Goal: Task Accomplishment & Management: Manage account settings

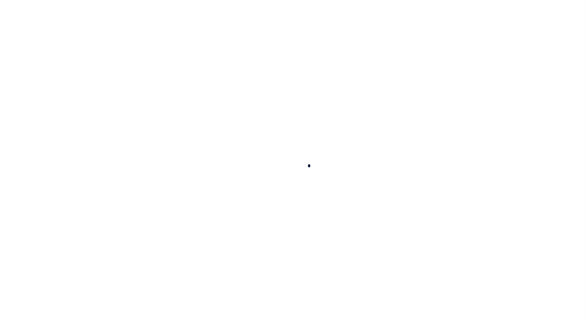
select select "100"
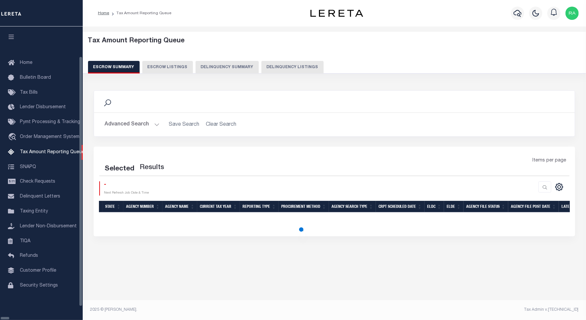
select select "100"
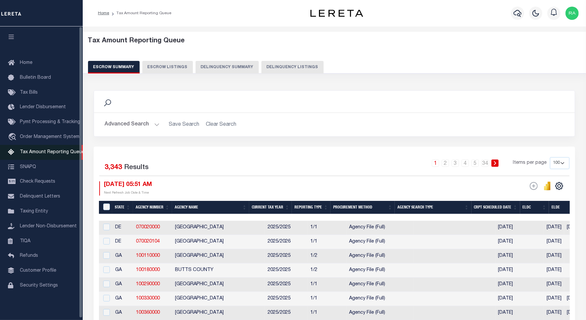
click at [50, 155] on span "Tax Amount Reporting Queue" at bounding box center [52, 152] width 65 height 5
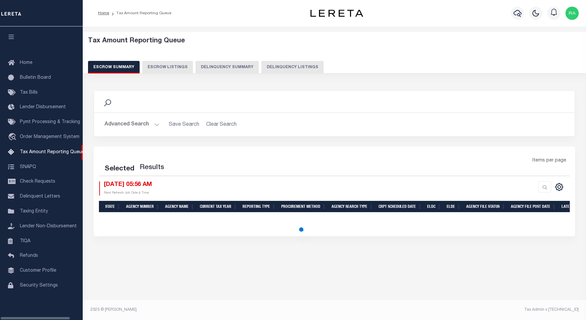
click at [273, 67] on button "Delinquency Listings" at bounding box center [292, 67] width 62 height 13
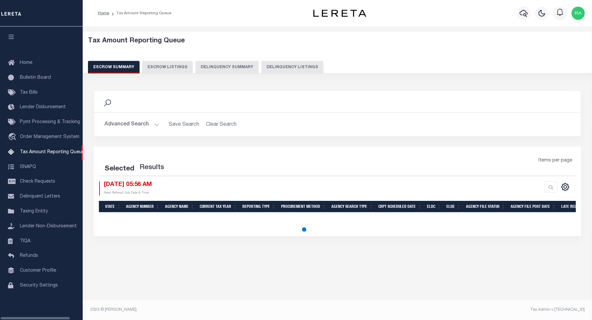
select select "100"
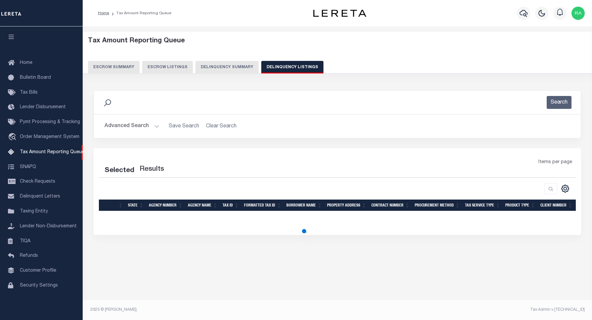
select select "100"
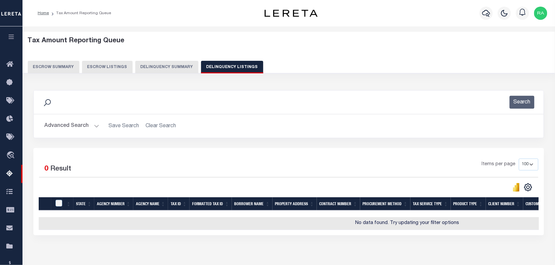
click at [95, 131] on button "Advanced Search" at bounding box center [71, 126] width 55 height 13
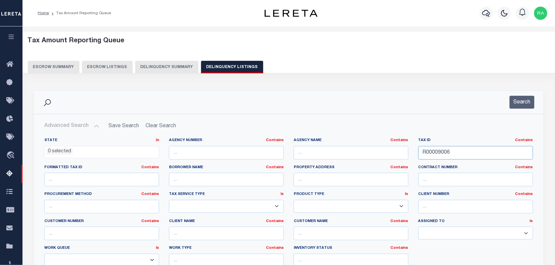
click at [468, 155] on input "R00009006" at bounding box center [476, 153] width 115 height 14
click at [465, 155] on input "R00009006" at bounding box center [476, 153] width 115 height 14
paste input "43-11-07-200-557.000-032"
type input "43-11-07-200-557.000-032"
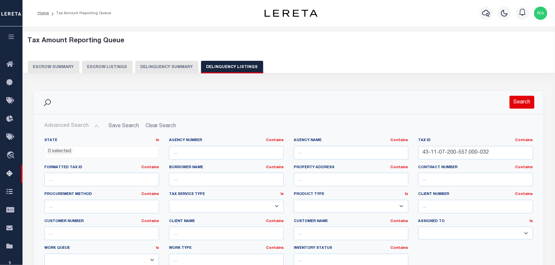
click at [510, 102] on button "Search" at bounding box center [522, 102] width 25 height 13
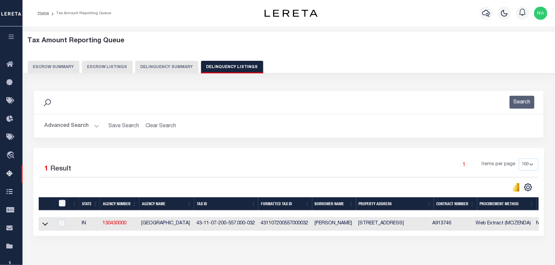
click at [44, 226] on icon at bounding box center [45, 224] width 6 height 7
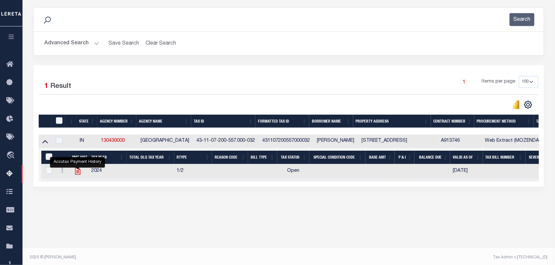
click at [78, 175] on icon "" at bounding box center [77, 171] width 5 height 7
checkbox input "true"
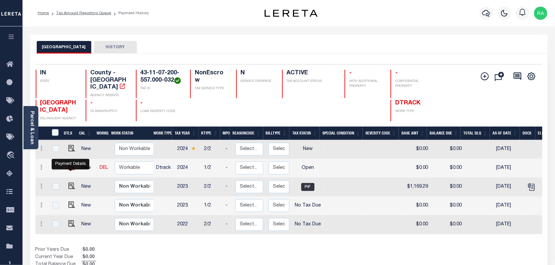
click at [70, 169] on img "" at bounding box center [72, 167] width 7 height 7
checkbox input "true"
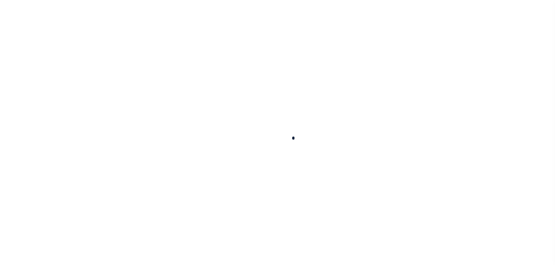
checkbox input "false"
type input "[DATE]"
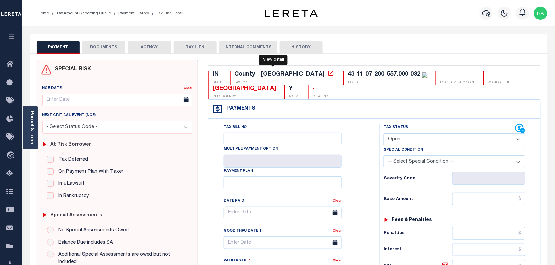
click at [328, 74] on icon at bounding box center [331, 73] width 7 height 7
click at [419, 141] on select "- Select Status Code - Open Due/Unpaid Paid Incomplete No Tax Due Internal Refu…" at bounding box center [455, 140] width 142 height 13
select select "PYD"
click at [384, 134] on select "- Select Status Code - Open Due/Unpaid Paid Incomplete No Tax Due Internal Refu…" at bounding box center [455, 140] width 142 height 13
type input "[DATE]"
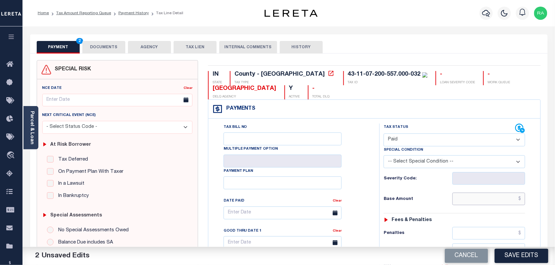
click at [500, 197] on input "text" at bounding box center [489, 199] width 73 height 13
click at [490, 200] on input "text" at bounding box center [489, 199] width 73 height 13
click at [497, 199] on input "text" at bounding box center [489, 199] width 73 height 13
paste input "1"
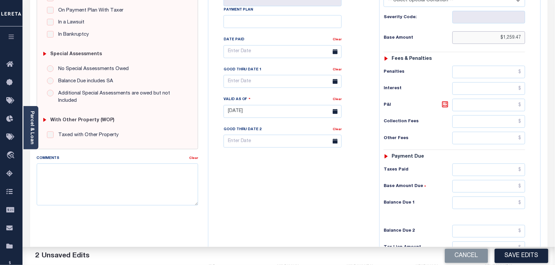
scroll to position [239, 0]
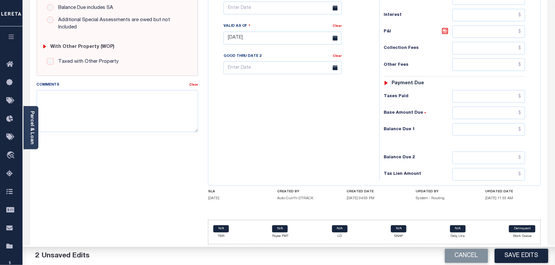
type input "$1,259.47"
click at [480, 133] on input "text" at bounding box center [489, 129] width 73 height 13
type input "$0.00"
click at [527, 132] on div "Tax Status Status - Select Status Code -" at bounding box center [457, 35] width 155 height 292
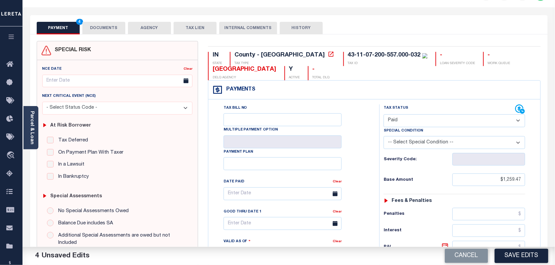
scroll to position [0, 0]
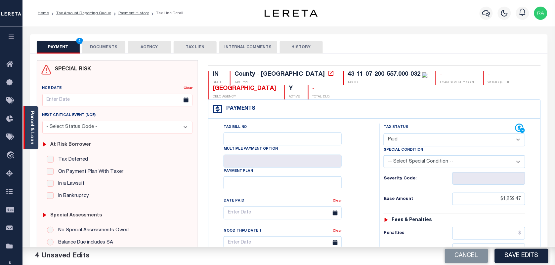
click at [34, 122] on link "Parcel & Loan" at bounding box center [31, 127] width 5 height 33
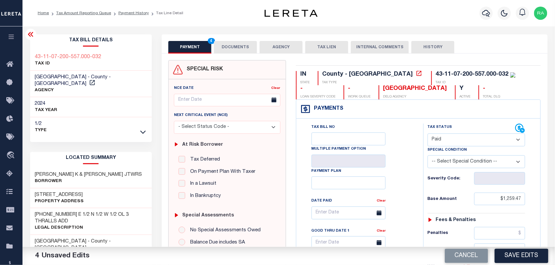
click at [237, 46] on button "DOCUMENTS" at bounding box center [235, 47] width 43 height 13
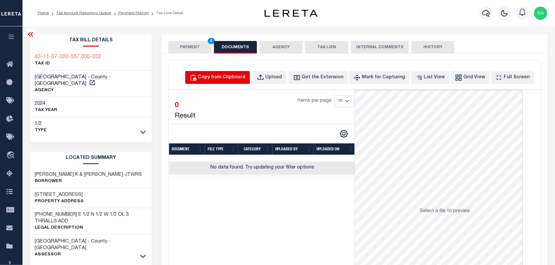
click at [245, 76] on div "Copy from Clipboard" at bounding box center [222, 77] width 48 height 7
select select "POP"
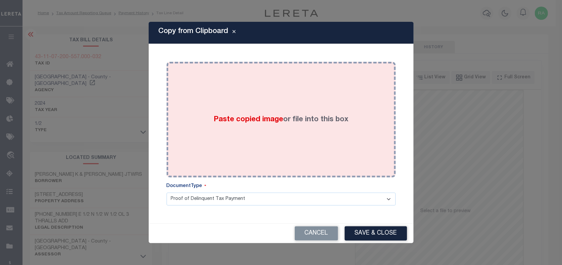
click at [288, 129] on div "Paste copied image or file into this box" at bounding box center [280, 120] width 219 height 106
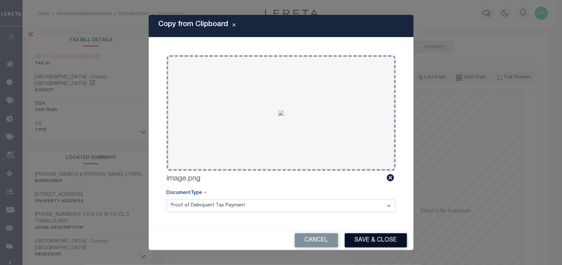
click at [363, 238] on button "Save & Close" at bounding box center [375, 241] width 62 height 14
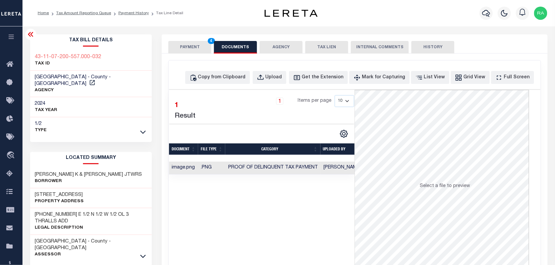
click at [189, 46] on button "PAYMENT 4" at bounding box center [189, 47] width 43 height 13
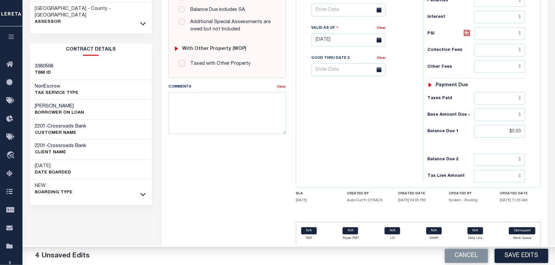
scroll to position [237, 0]
click at [525, 254] on button "Save Edits" at bounding box center [522, 256] width 54 height 14
checkbox input "false"
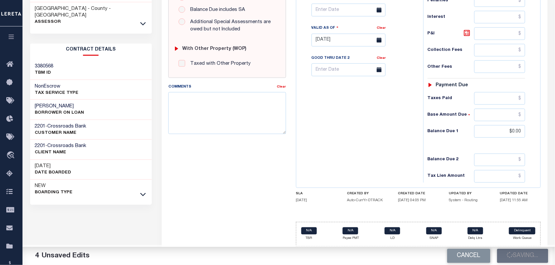
checkbox input "false"
type input "$1,259.47"
type input "$0"
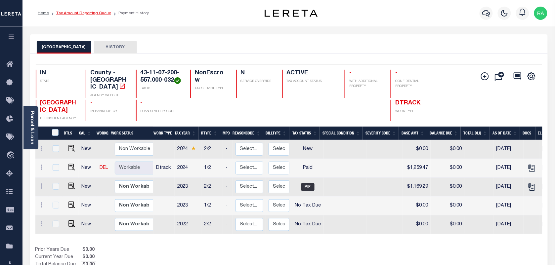
click at [103, 12] on link "Tax Amount Reporting Queue" at bounding box center [83, 13] width 55 height 4
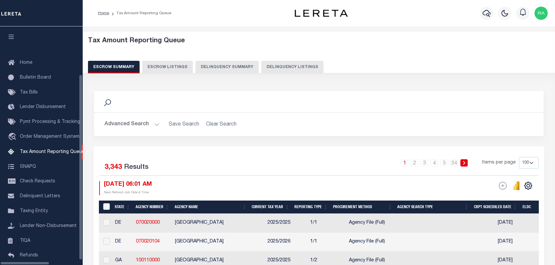
click at [275, 68] on button "Delinquency Listings" at bounding box center [292, 67] width 62 height 13
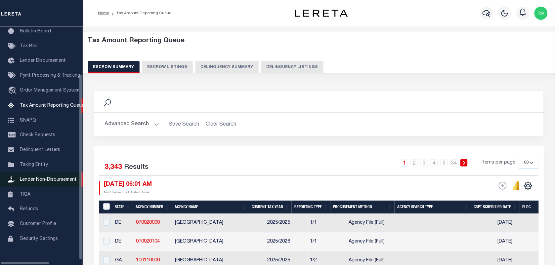
select select "100"
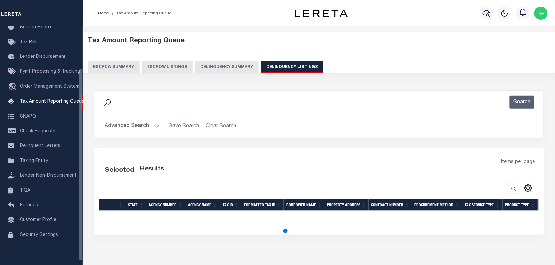
scroll to position [57, 0]
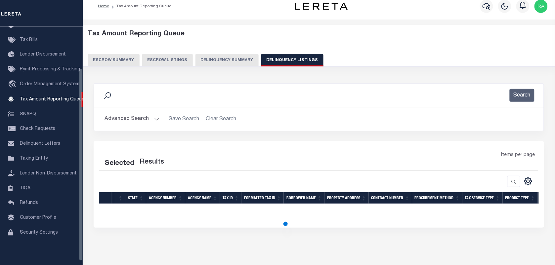
select select "100"
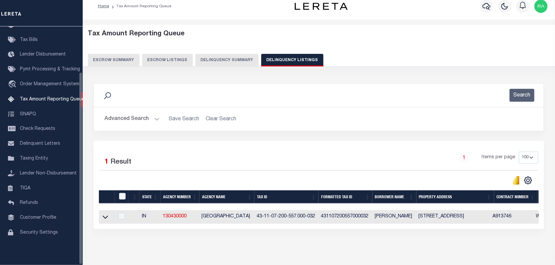
scroll to position [29, 0]
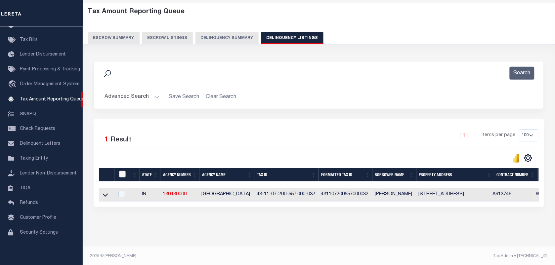
click at [121, 176] on input "checkbox" at bounding box center [122, 174] width 7 height 7
checkbox input "true"
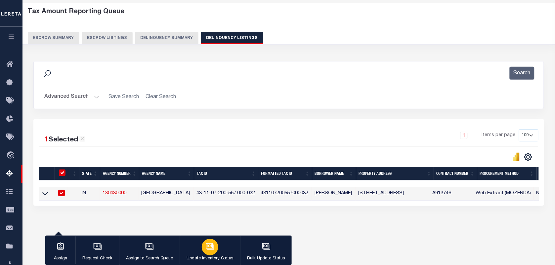
click at [207, 252] on div "button" at bounding box center [210, 247] width 17 height 17
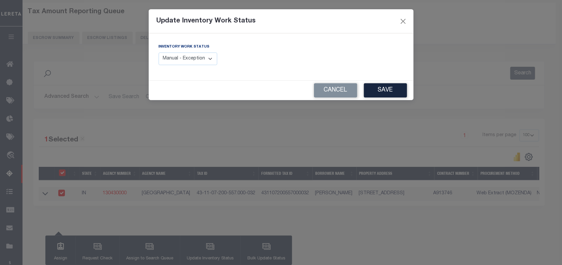
click at [197, 57] on select "Manual - Exception Pended - Awaiting Search Late Add Exception Completed" at bounding box center [188, 59] width 59 height 13
select select "4"
click at [159, 53] on select "Manual - Exception Pended - Awaiting Search Late Add Exception Completed" at bounding box center [188, 59] width 59 height 13
click at [377, 87] on button "Save" at bounding box center [385, 90] width 43 height 14
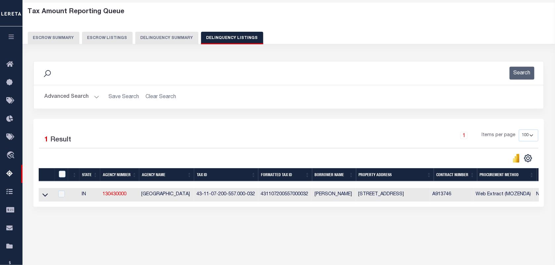
click at [93, 95] on button "Advanced Search" at bounding box center [71, 97] width 55 height 13
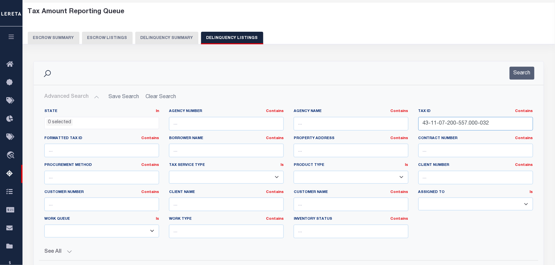
click at [447, 124] on input "43-11-07-200-557.000-032" at bounding box center [476, 124] width 115 height 14
paste input "92"
type input "43-11-07-200-592.000-032"
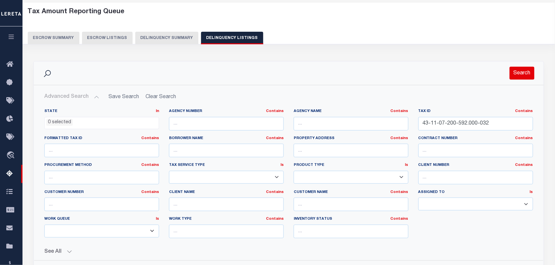
click at [513, 77] on button "Search" at bounding box center [522, 73] width 25 height 13
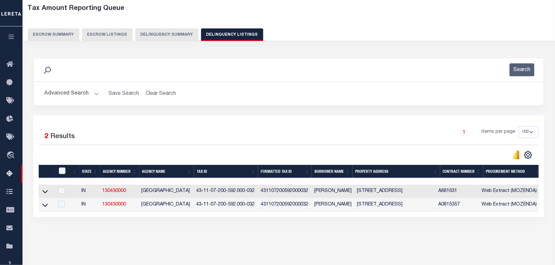
scroll to position [85, 0]
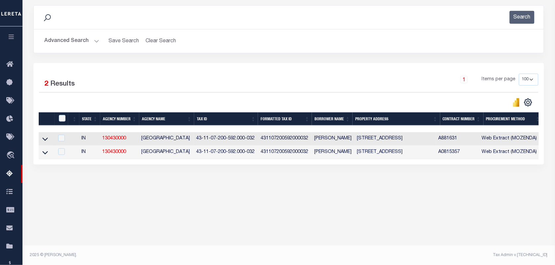
drag, startPoint x: 45, startPoint y: 139, endPoint x: 58, endPoint y: 151, distance: 17.4
click at [45, 139] on icon at bounding box center [45, 139] width 6 height 7
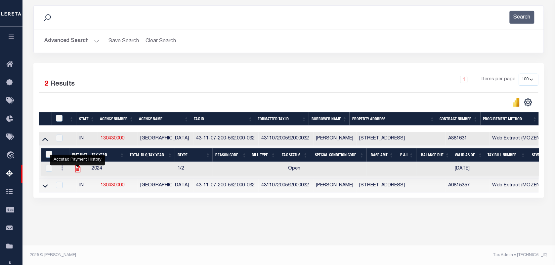
click at [80, 169] on icon "" at bounding box center [77, 169] width 5 height 7
checkbox input "true"
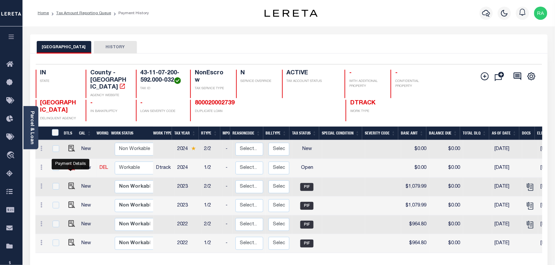
click at [69, 169] on img "" at bounding box center [72, 167] width 7 height 7
checkbox input "true"
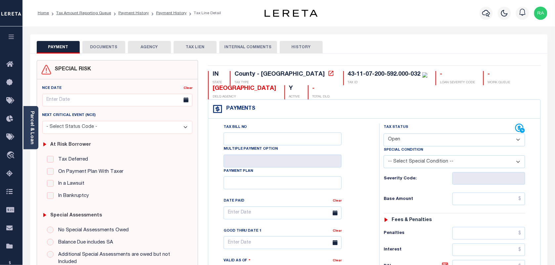
click at [394, 143] on select "- Select Status Code - Open Due/Unpaid Paid Incomplete No Tax Due Internal Refu…" at bounding box center [455, 140] width 142 height 13
select select "PYD"
click at [384, 134] on select "- Select Status Code - Open Due/Unpaid Paid Incomplete No Tax Due Internal Refu…" at bounding box center [455, 140] width 142 height 13
type input "[DATE]"
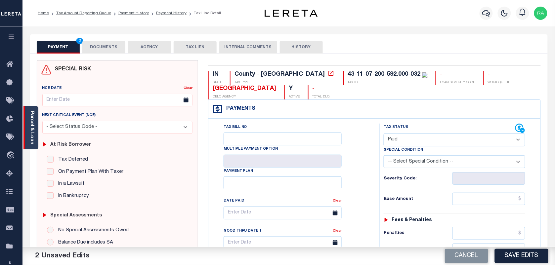
click at [32, 138] on link "Parcel & Loan" at bounding box center [31, 127] width 5 height 33
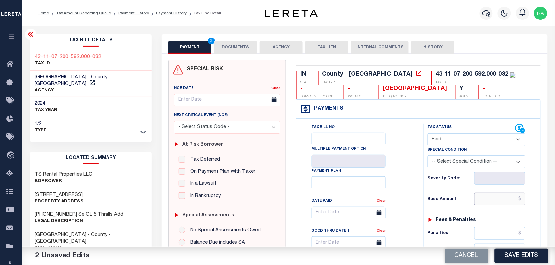
click at [487, 203] on input "text" at bounding box center [500, 199] width 51 height 13
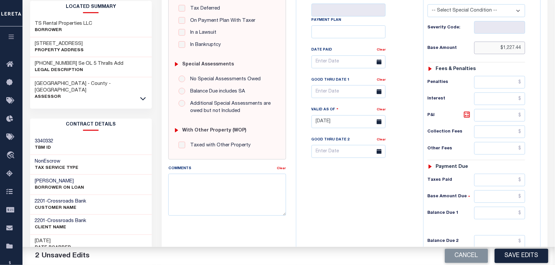
scroll to position [165, 0]
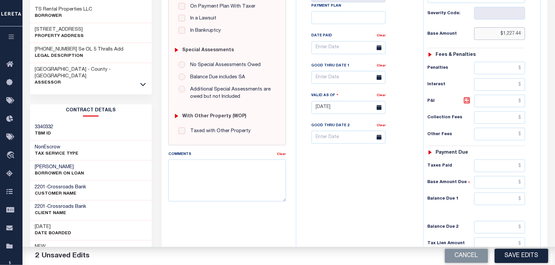
type input "$1,227.44"
click at [506, 199] on input "text" at bounding box center [500, 199] width 51 height 13
type input "$0.00"
click at [553, 195] on div "Parcel & Loan Tax Bill Details 43-11-07-200-592.000-032 TAX ID AGENCY 2024 TAX …" at bounding box center [289, 98] width 533 height 474
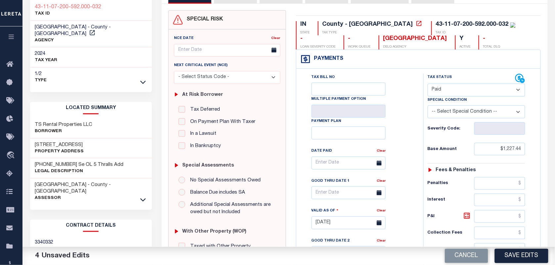
scroll to position [0, 0]
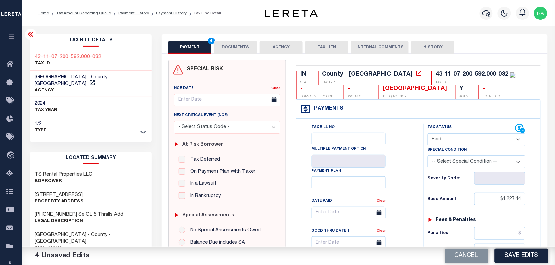
click at [232, 47] on button "DOCUMENTS" at bounding box center [235, 47] width 43 height 13
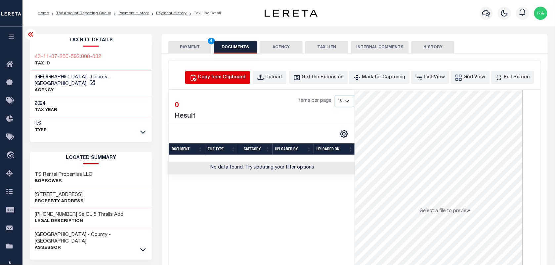
click at [250, 73] on button "Copy from Clipboard" at bounding box center [217, 77] width 65 height 13
select select "POP"
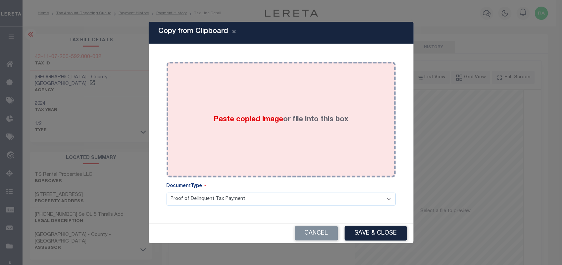
click at [302, 125] on label "Paste copied image or file into this box" at bounding box center [280, 120] width 135 height 11
click at [312, 146] on div "Paste copied image or file into this box" at bounding box center [280, 120] width 219 height 106
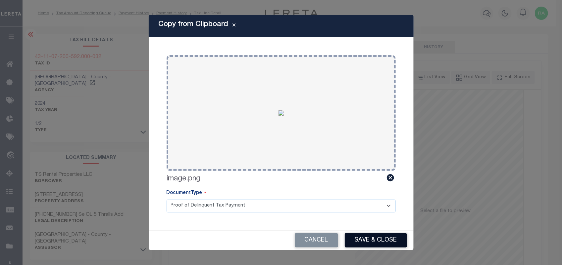
click at [366, 237] on button "Save & Close" at bounding box center [375, 241] width 62 height 14
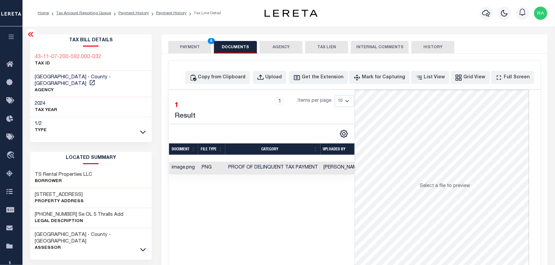
click at [183, 49] on button "PAYMENT 4" at bounding box center [189, 47] width 43 height 13
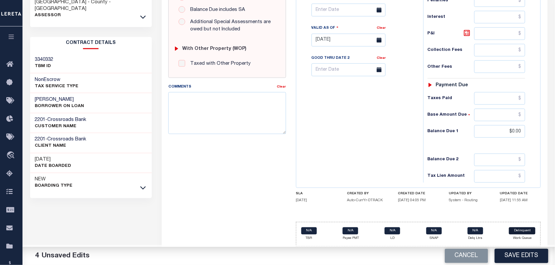
scroll to position [237, 0]
click at [516, 254] on button "Save Edits" at bounding box center [522, 256] width 54 height 14
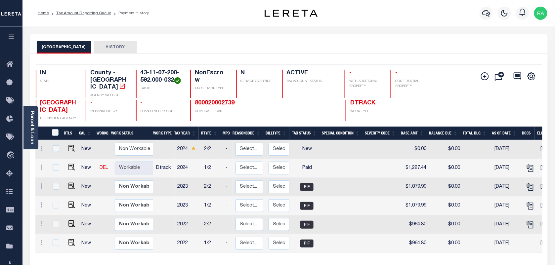
click at [89, 10] on li "Tax Amount Reporting Queue" at bounding box center [80, 13] width 62 height 6
click at [96, 16] on li "Tax Amount Reporting Queue" at bounding box center [80, 13] width 62 height 6
click at [96, 14] on link "Tax Amount Reporting Queue" at bounding box center [83, 13] width 55 height 4
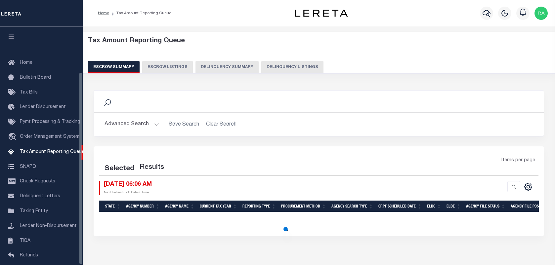
select select "100"
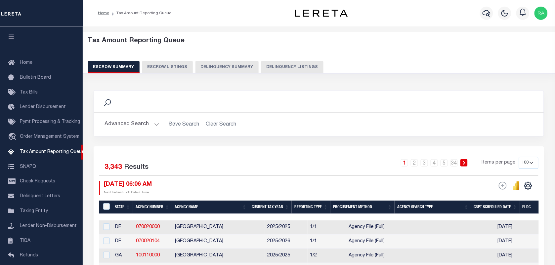
scroll to position [57, 0]
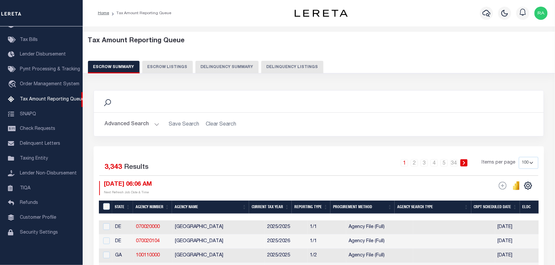
click at [297, 59] on div "Tax Amount Reporting Queue Escrow Summary Escrow Listings Delinquency Summary" at bounding box center [319, 55] width 462 height 36
click at [297, 60] on div "Tax Amount Reporting Queue Escrow Summary Escrow Listings Delinquency Summary" at bounding box center [319, 55] width 462 height 36
click at [297, 67] on button "Delinquency Listings" at bounding box center [292, 67] width 62 height 13
select select "100"
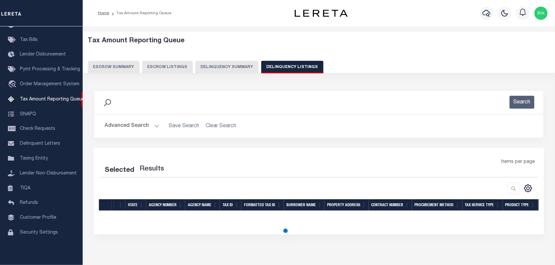
select select "100"
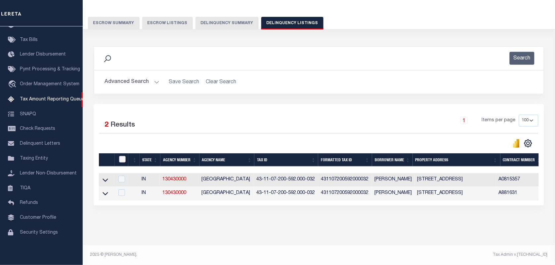
click at [125, 156] on input "checkbox" at bounding box center [122, 159] width 7 height 7
checkbox input "true"
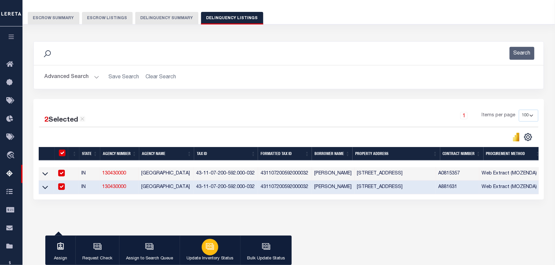
click at [216, 253] on button "Update Inventory Status" at bounding box center [210, 251] width 61 height 30
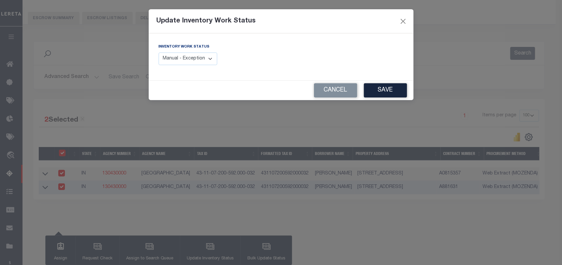
click at [208, 60] on select "Manual - Exception Pended - Awaiting Search Late Add Exception Completed" at bounding box center [188, 59] width 59 height 13
select select "4"
click at [159, 53] on select "Manual - Exception Pended - Awaiting Search Late Add Exception Completed" at bounding box center [188, 59] width 59 height 13
click at [404, 93] on button "Save" at bounding box center [385, 90] width 43 height 14
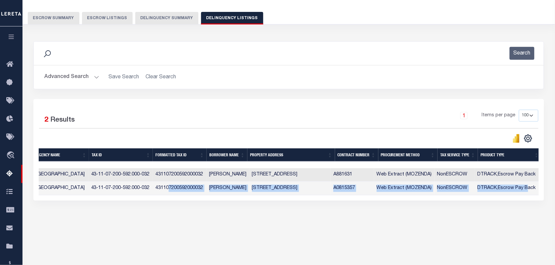
scroll to position [0, 218]
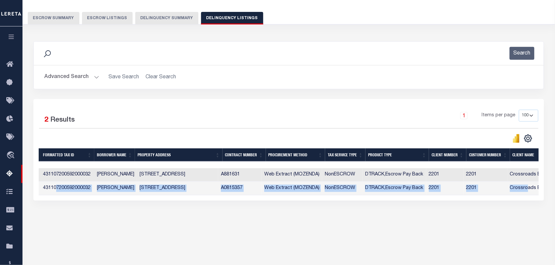
drag, startPoint x: 274, startPoint y: 197, endPoint x: 559, endPoint y: 194, distance: 284.6
click at [555, 194] on html "Home Tax Amount Reporting Queue Profile" at bounding box center [277, 126] width 555 height 351
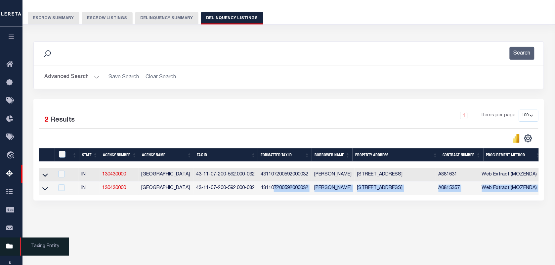
scroll to position [0, 246]
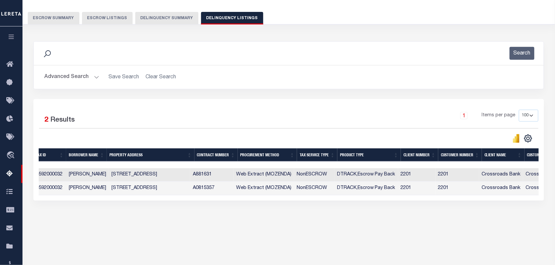
drag, startPoint x: 211, startPoint y: 202, endPoint x: 52, endPoint y: 212, distance: 159.1
click at [50, 211] on div "Data sync process is currently running, you may face some response delays. Sear…" at bounding box center [289, 128] width 520 height 186
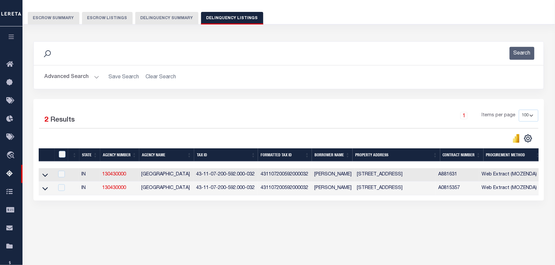
click at [95, 79] on button "Advanced Search" at bounding box center [71, 77] width 55 height 13
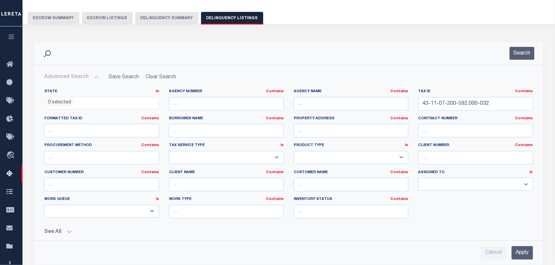
click at [530, 254] on input "Apply" at bounding box center [523, 254] width 22 height 14
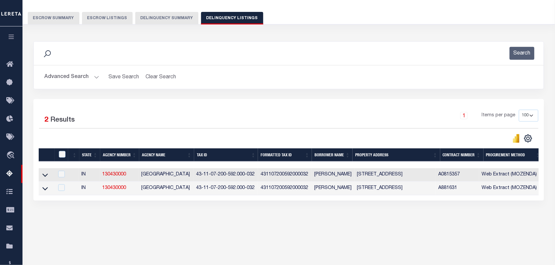
scroll to position [0, 386]
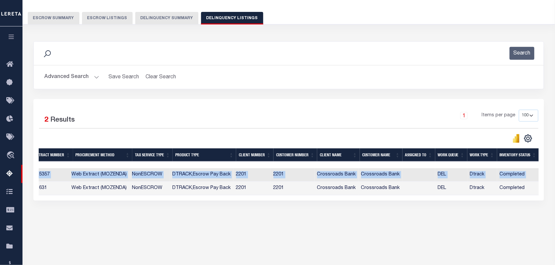
drag, startPoint x: 228, startPoint y: 198, endPoint x: 593, endPoint y: 193, distance: 364.7
click at [555, 193] on html "Home Tax Amount Reporting Queue Profile" at bounding box center [277, 126] width 555 height 351
click at [430, 207] on div "Data sync process is currently running, you may face some response delays. Sear…" at bounding box center [289, 128] width 520 height 186
